Goal: Task Accomplishment & Management: Use online tool/utility

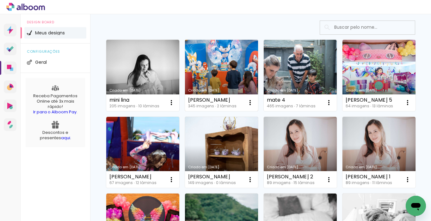
scroll to position [84, 0]
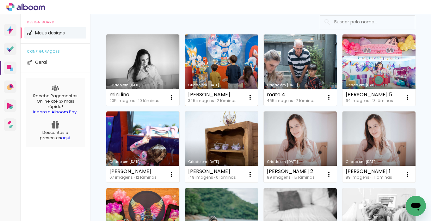
click at [230, 73] on link "Criado em [DATE]" at bounding box center [221, 69] width 73 height 71
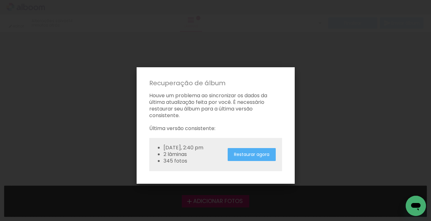
click at [0, 0] on slot "Restaurar agora" at bounding box center [0, 0] width 0 height 0
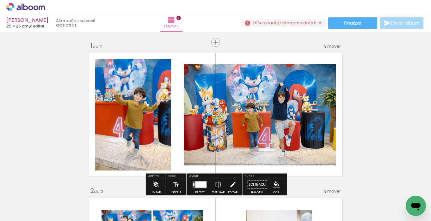
click at [295, 23] on span "upload(s) interrompido(s)!" at bounding box center [288, 23] width 56 height 6
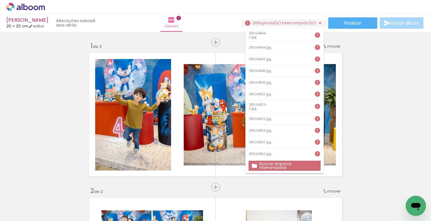
click at [0, 0] on slot "Buscar arquivos interrompidos" at bounding box center [0, 0] width 0 height 0
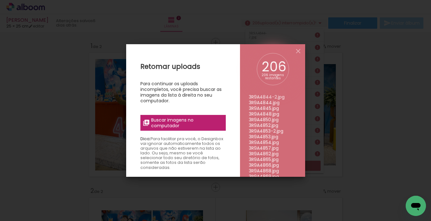
click at [196, 119] on span "Buscar imagens no computador" at bounding box center [186, 122] width 71 height 11
click at [0, 0] on input "file" at bounding box center [0, 0] width 0 height 0
click at [201, 125] on span "Buscar imagens no computador" at bounding box center [186, 122] width 71 height 11
click at [0, 0] on input "file" at bounding box center [0, 0] width 0 height 0
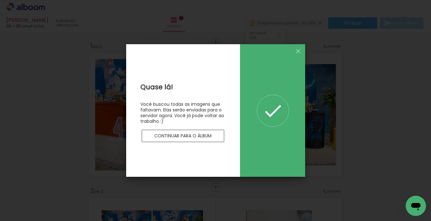
click at [0, 0] on slot "Continuar para o álbum" at bounding box center [0, 0] width 0 height 0
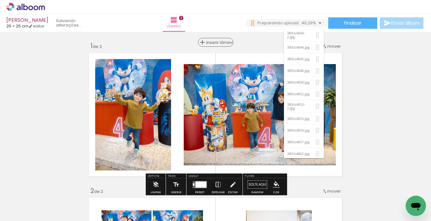
click at [217, 42] on span "Inserir lâmina" at bounding box center [218, 42] width 25 height 4
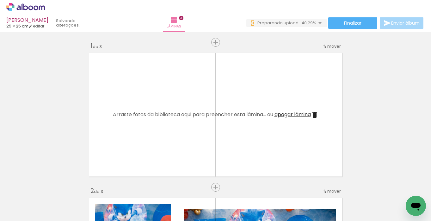
scroll to position [0, 1550]
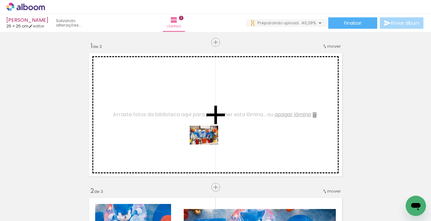
drag, startPoint x: 184, startPoint y: 197, endPoint x: 209, endPoint y: 145, distance: 58.6
click at [209, 145] on quentale-workspace at bounding box center [215, 110] width 431 height 221
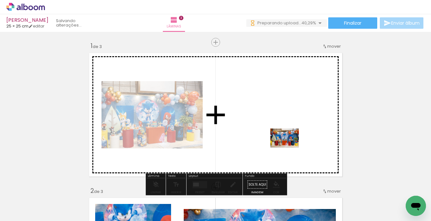
drag, startPoint x: 291, startPoint y: 202, endPoint x: 289, endPoint y: 148, distance: 54.7
click at [289, 148] on quentale-workspace at bounding box center [215, 110] width 431 height 221
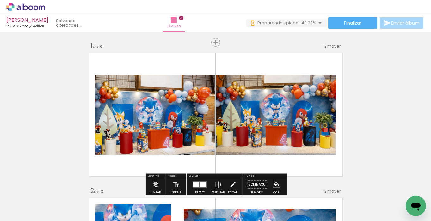
scroll to position [0, 1699]
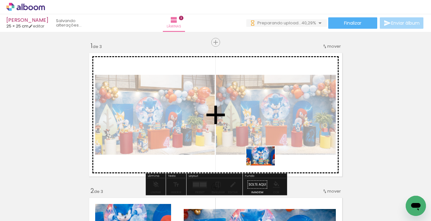
drag, startPoint x: 250, startPoint y: 204, endPoint x: 265, endPoint y: 166, distance: 41.7
click at [265, 166] on quentale-workspace at bounding box center [215, 110] width 431 height 221
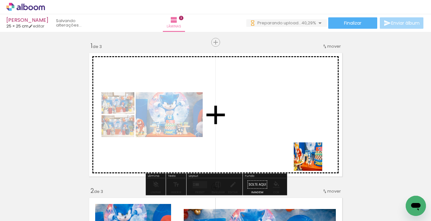
drag, startPoint x: 316, startPoint y: 202, endPoint x: 312, endPoint y: 156, distance: 46.7
click at [312, 156] on quentale-workspace at bounding box center [215, 110] width 431 height 221
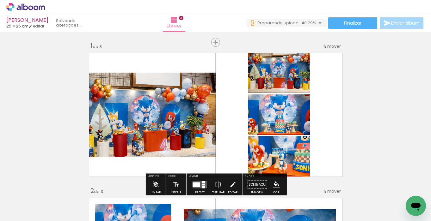
scroll to position [0, 1814]
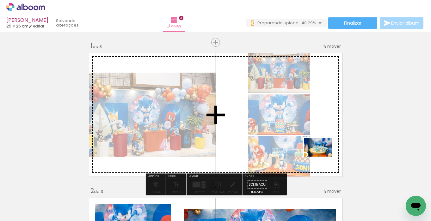
drag, startPoint x: 298, startPoint y: 201, endPoint x: 323, endPoint y: 157, distance: 50.9
click at [323, 157] on quentale-workspace at bounding box center [215, 110] width 431 height 221
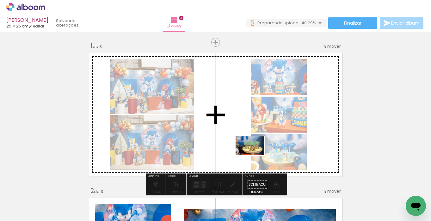
drag, startPoint x: 275, startPoint y: 203, endPoint x: 254, endPoint y: 155, distance: 52.6
click at [254, 155] on quentale-workspace at bounding box center [215, 110] width 431 height 221
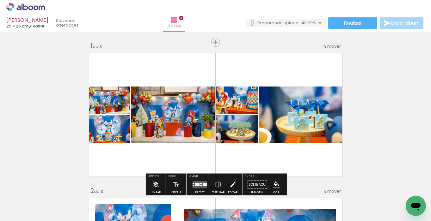
scroll to position [0, 1957]
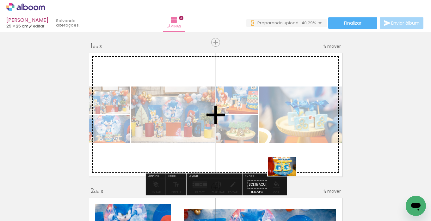
drag, startPoint x: 279, startPoint y: 200, endPoint x: 287, endPoint y: 176, distance: 24.6
click at [287, 176] on quentale-workspace at bounding box center [215, 110] width 431 height 221
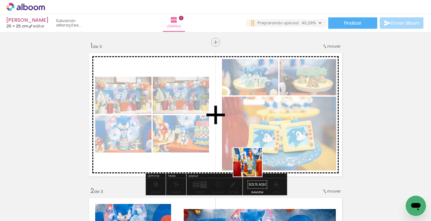
drag, startPoint x: 235, startPoint y: 201, endPoint x: 252, endPoint y: 167, distance: 37.6
click at [252, 167] on quentale-workspace at bounding box center [215, 110] width 431 height 221
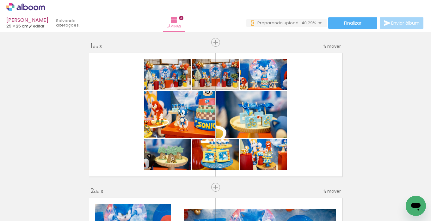
scroll to position [0, 2350]
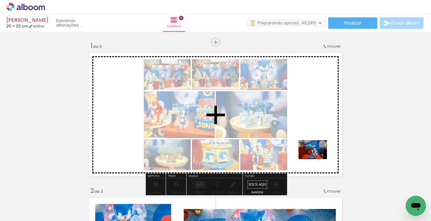
drag, startPoint x: 311, startPoint y: 196, endPoint x: 318, endPoint y: 159, distance: 37.5
click at [318, 159] on quentale-workspace at bounding box center [215, 110] width 431 height 221
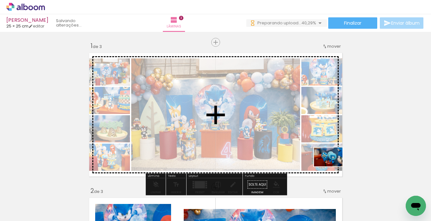
drag, startPoint x: 340, startPoint y: 197, endPoint x: 333, endPoint y: 167, distance: 31.5
click at [333, 167] on quentale-workspace at bounding box center [215, 110] width 431 height 221
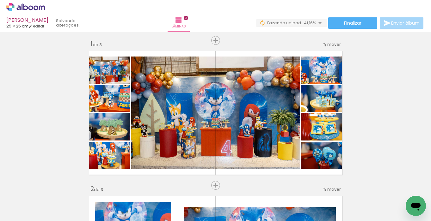
scroll to position [2, 0]
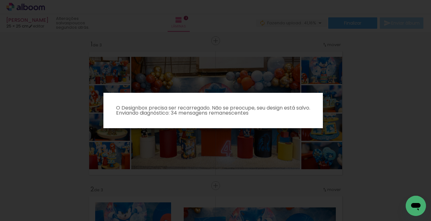
click at [61, 49] on iron-overlay-backdrop at bounding box center [215, 110] width 431 height 221
click at [66, 74] on iron-overlay-backdrop at bounding box center [215, 110] width 431 height 221
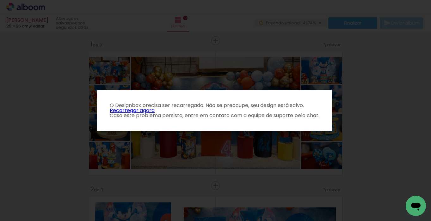
click at [136, 109] on link "Recarregar agora" at bounding box center [132, 110] width 45 height 7
